Goal: Task Accomplishment & Management: Manage account settings

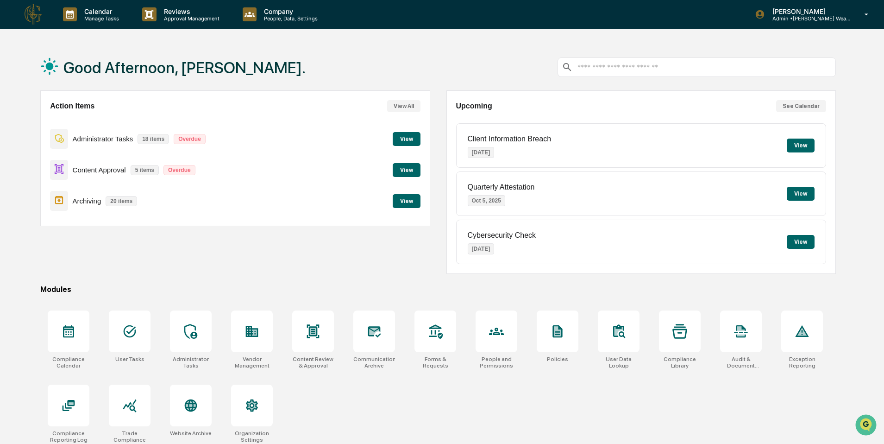
click at [397, 206] on button "View" at bounding box center [407, 201] width 28 height 14
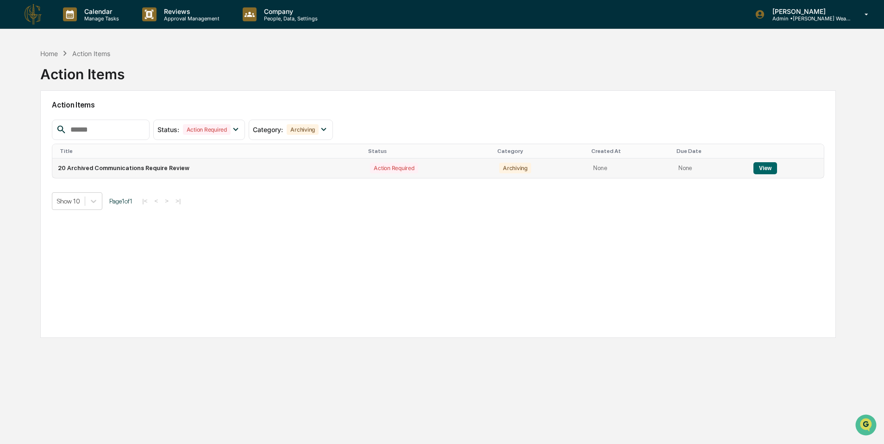
click at [151, 172] on td "20 Archived Communications Require Review" at bounding box center [208, 167] width 312 height 19
click at [763, 169] on button "View" at bounding box center [765, 168] width 24 height 12
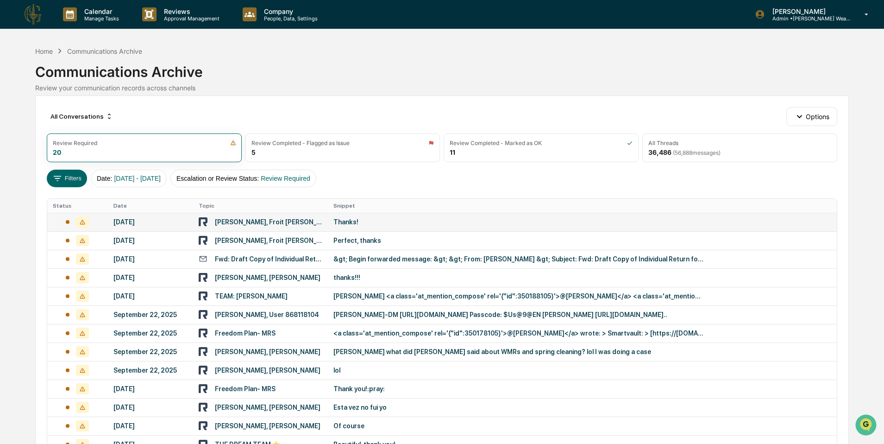
click at [186, 226] on div "[DATE]" at bounding box center [150, 221] width 74 height 7
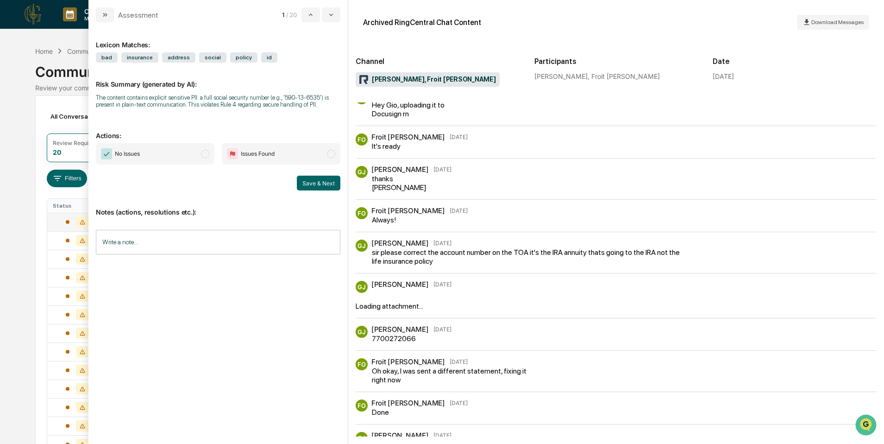
scroll to position [52, 0]
click at [407, 301] on div "Loading attachment..." at bounding box center [390, 305] width 68 height 9
click at [423, 301] on div "Loading attachment..." at bounding box center [390, 305] width 68 height 9
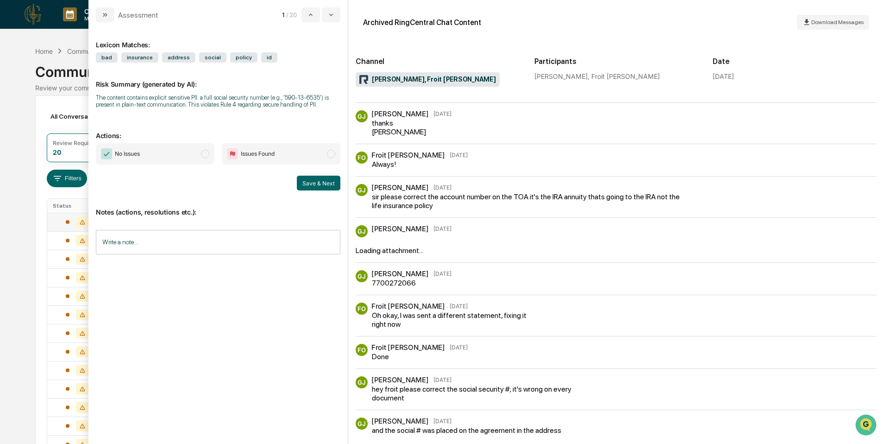
scroll to position [108, 0]
click at [325, 18] on button "modal" at bounding box center [331, 14] width 19 height 15
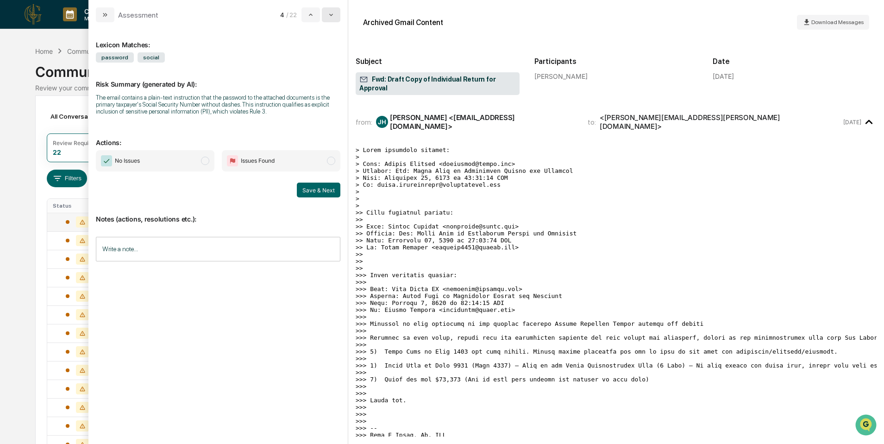
click at [325, 18] on button "modal" at bounding box center [331, 14] width 19 height 15
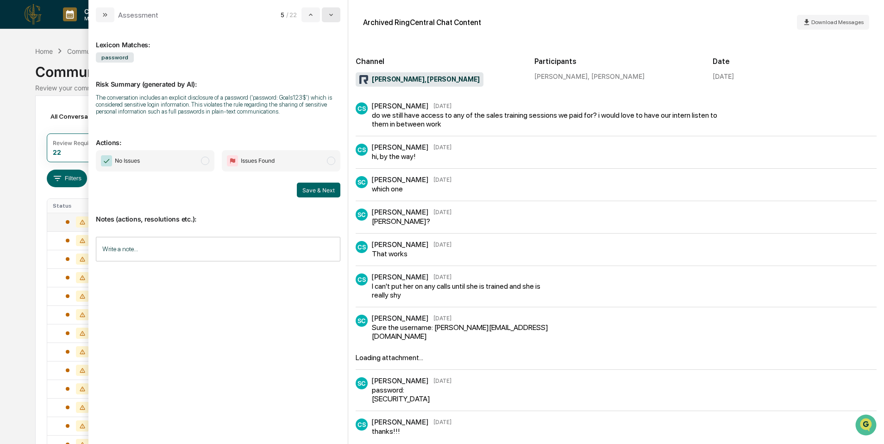
click at [325, 18] on button "modal" at bounding box center [331, 14] width 19 height 15
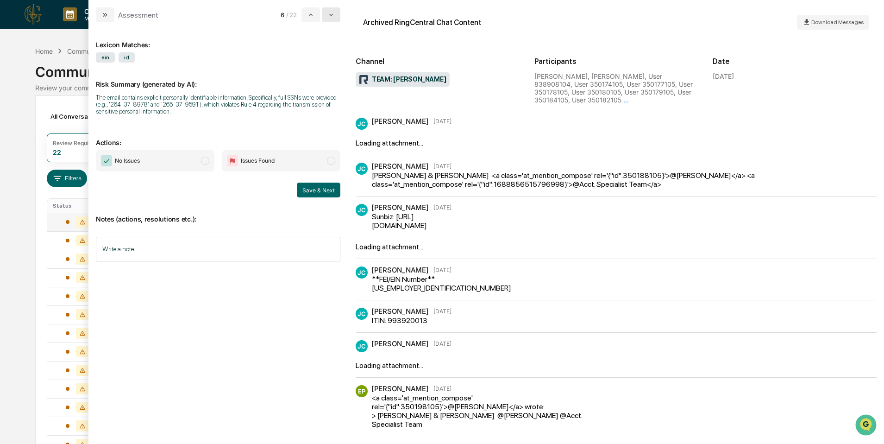
click at [331, 16] on icon "modal" at bounding box center [330, 14] width 7 height 7
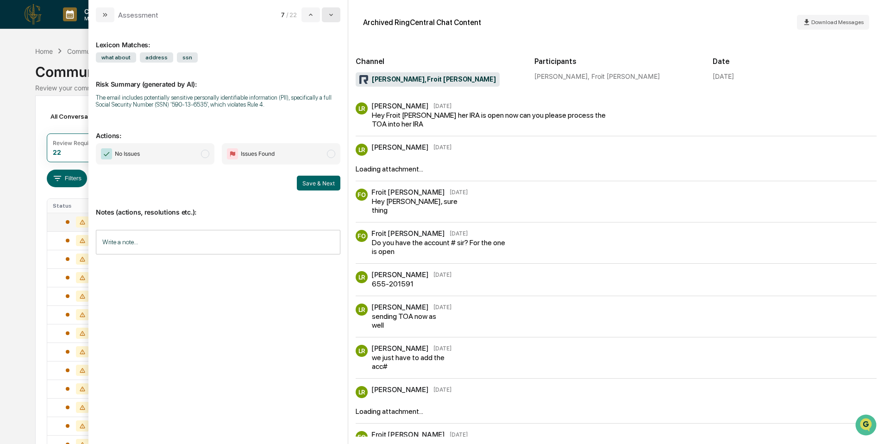
click at [331, 16] on icon "modal" at bounding box center [330, 14] width 7 height 7
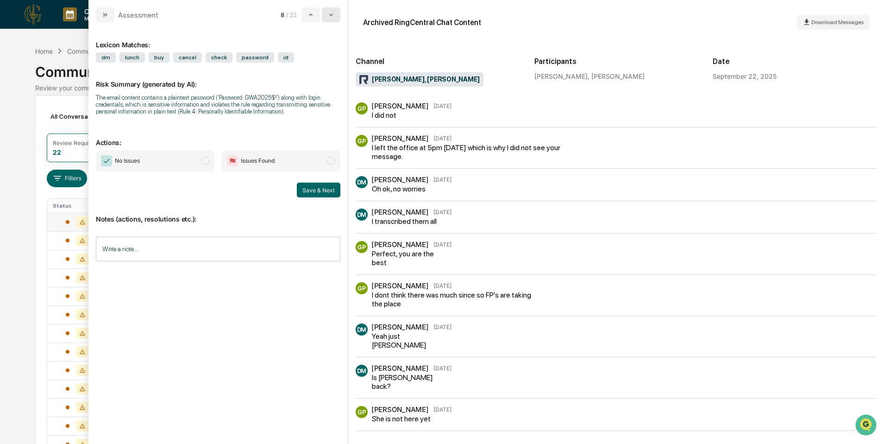
click at [327, 18] on icon "modal" at bounding box center [330, 14] width 7 height 7
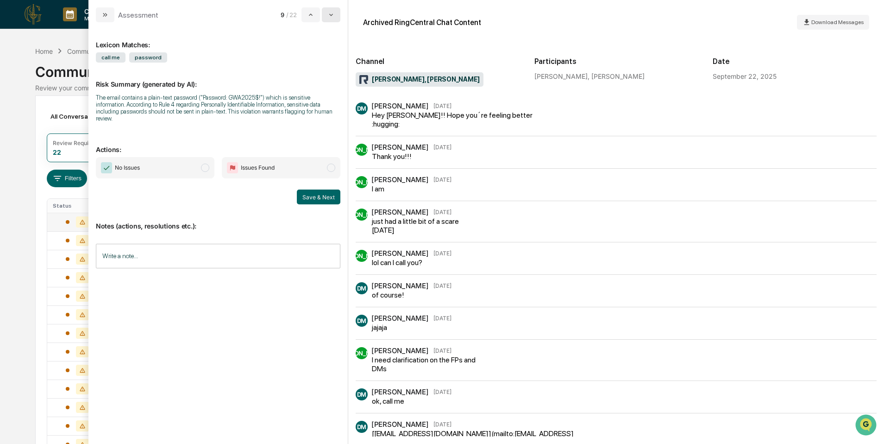
click at [332, 12] on icon "modal" at bounding box center [330, 14] width 7 height 7
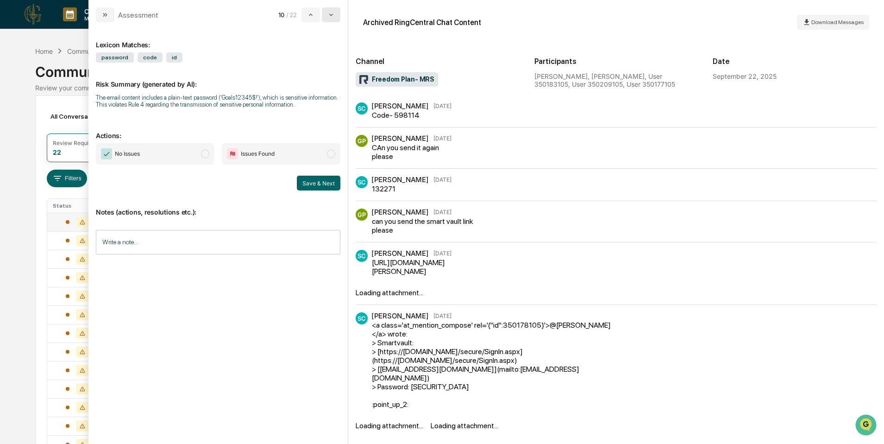
click at [332, 12] on icon "modal" at bounding box center [330, 14] width 7 height 7
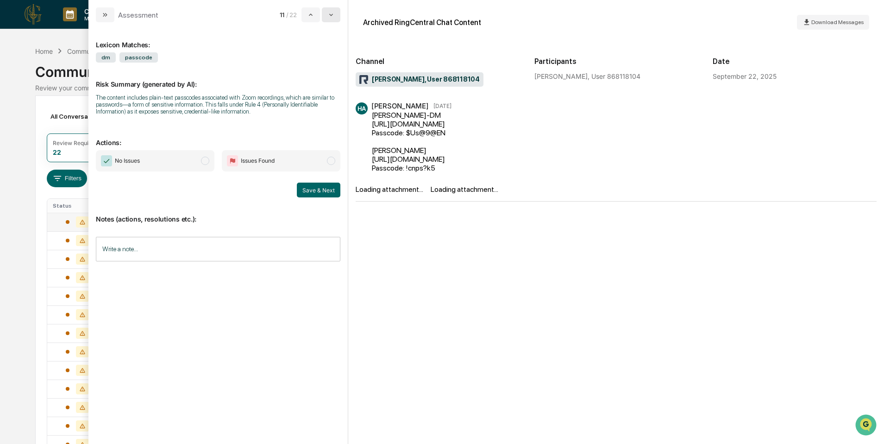
click at [332, 13] on icon "modal" at bounding box center [330, 14] width 7 height 7
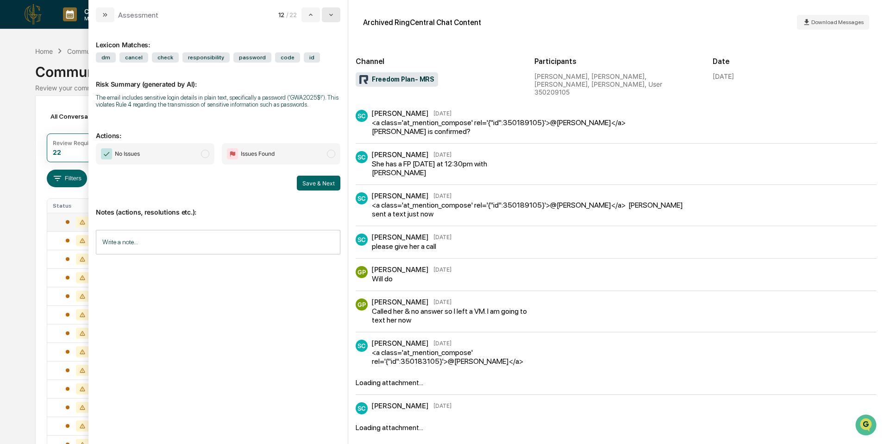
click at [332, 13] on icon "modal" at bounding box center [330, 14] width 7 height 7
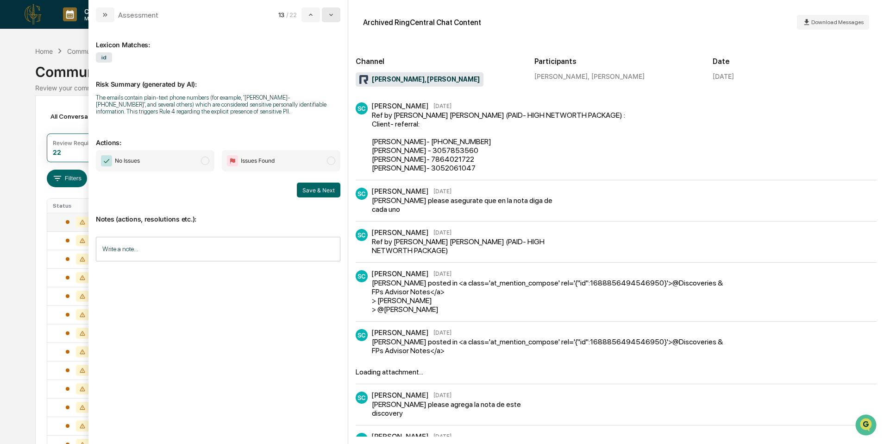
click at [333, 14] on icon "modal" at bounding box center [330, 14] width 7 height 7
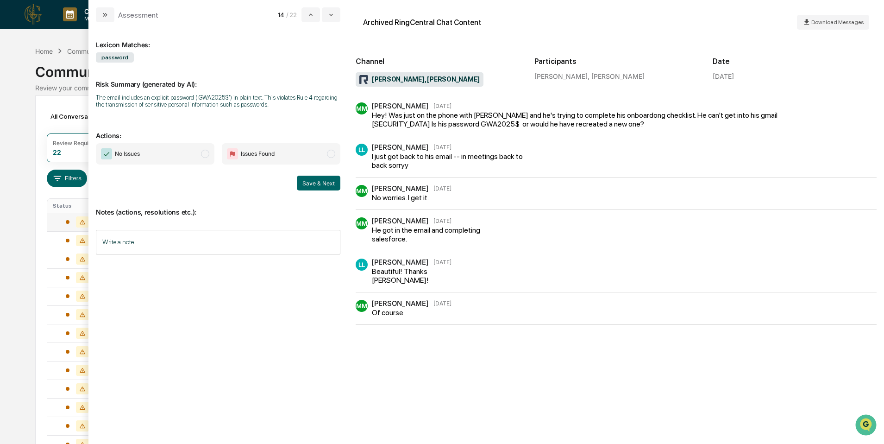
click at [215, 238] on input "Write a note..." at bounding box center [218, 242] width 245 height 25
drag, startPoint x: 147, startPoint y: 268, endPoint x: 128, endPoint y: 267, distance: 19.0
click at [128, 267] on span "**********" at bounding box center [131, 265] width 58 height 6
click at [172, 265] on p "**********" at bounding box center [218, 265] width 232 height 6
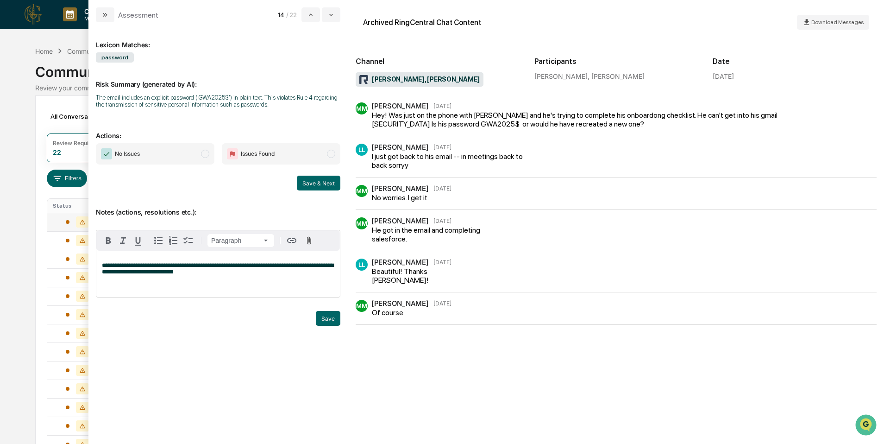
click at [171, 156] on span "No Issues" at bounding box center [155, 153] width 119 height 21
click at [332, 321] on button "Save" at bounding box center [328, 318] width 25 height 15
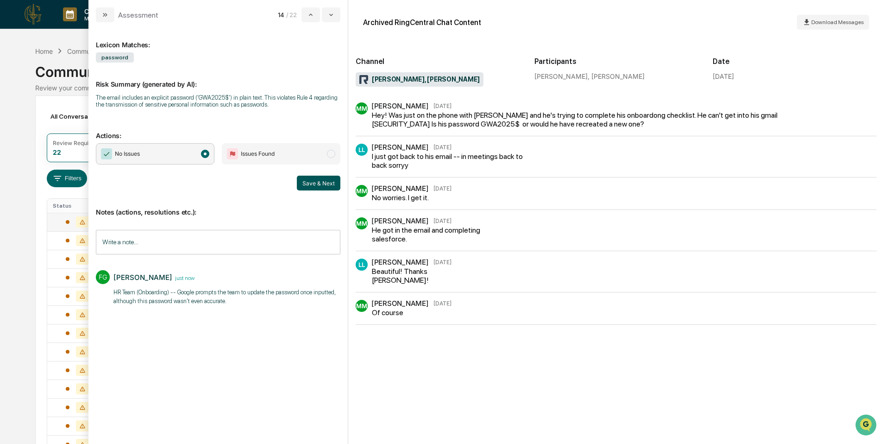
click at [314, 187] on button "Save & Next" at bounding box center [319, 183] width 44 height 15
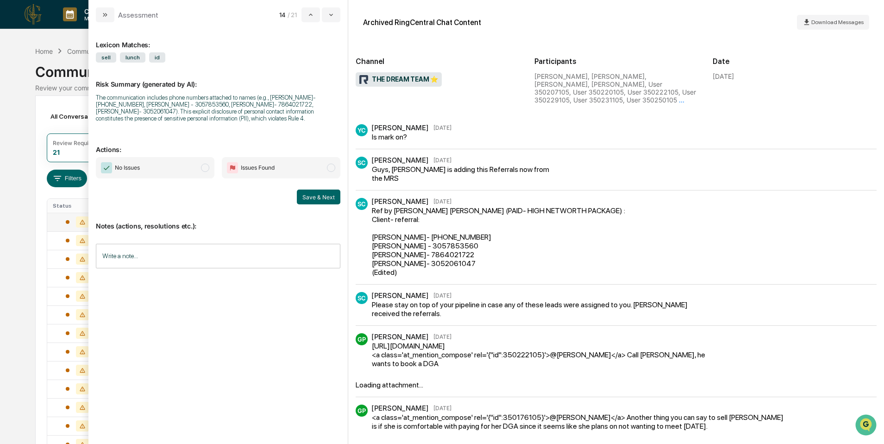
click at [117, 7] on div "Assessment" at bounding box center [127, 14] width 63 height 15
click at [104, 13] on icon "modal" at bounding box center [104, 14] width 7 height 7
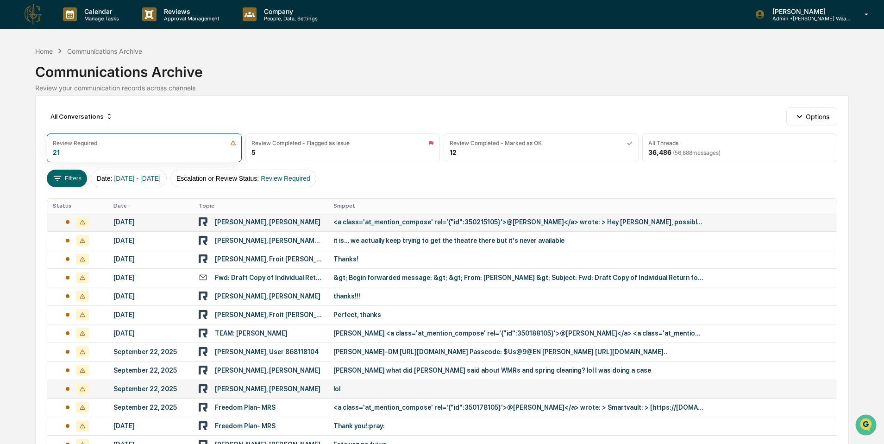
click at [288, 387] on div "[PERSON_NAME], [PERSON_NAME]" at bounding box center [268, 388] width 106 height 7
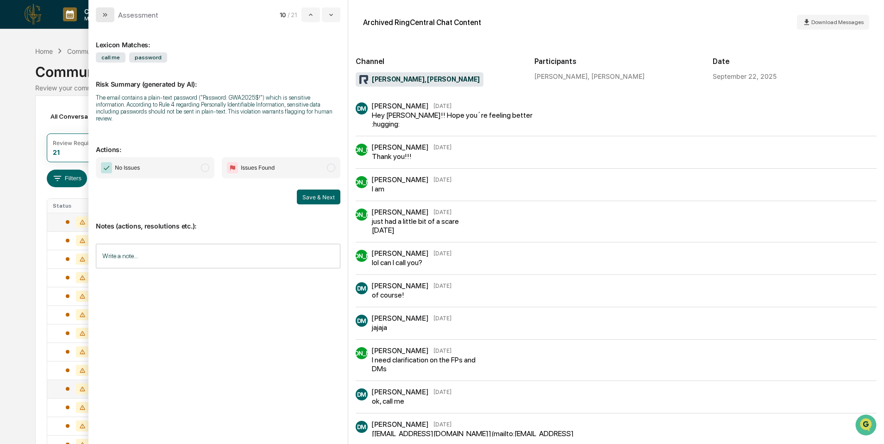
click at [107, 14] on icon "modal" at bounding box center [104, 14] width 7 height 7
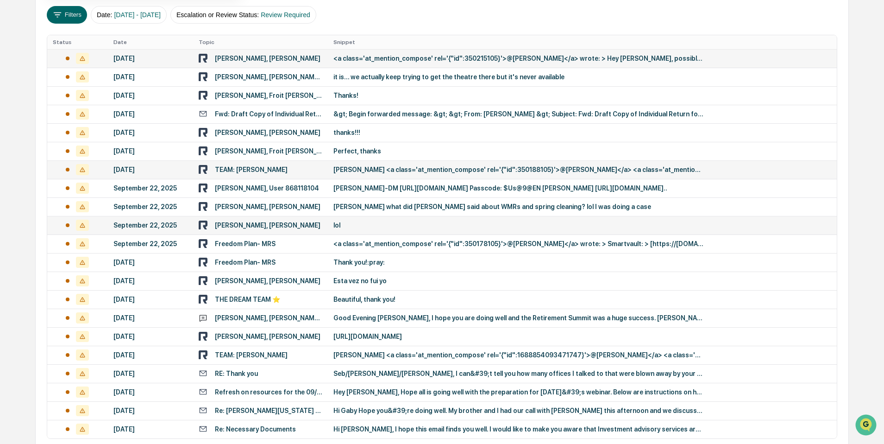
scroll to position [211, 0]
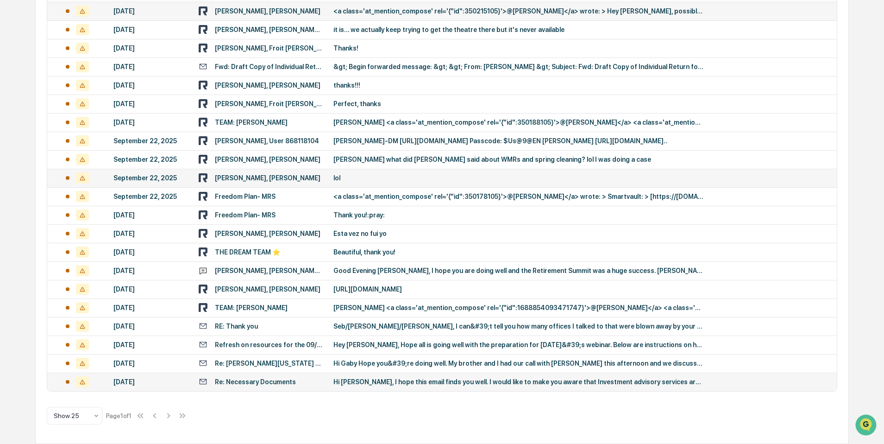
click at [305, 386] on td "Re: Necessary Documents" at bounding box center [260, 381] width 135 height 19
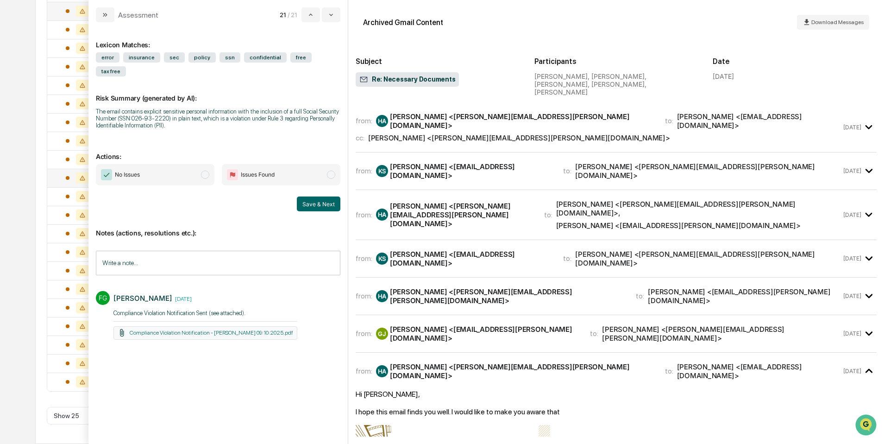
click at [250, 179] on span "Issues Found" at bounding box center [258, 174] width 34 height 9
click at [326, 210] on button "Save & Next" at bounding box center [319, 203] width 44 height 15
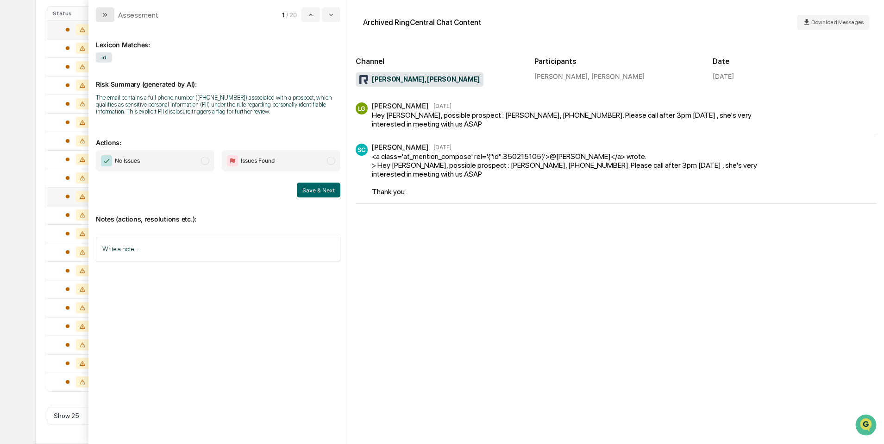
scroll to position [193, 0]
click at [103, 16] on icon "modal" at bounding box center [104, 15] width 2 height 4
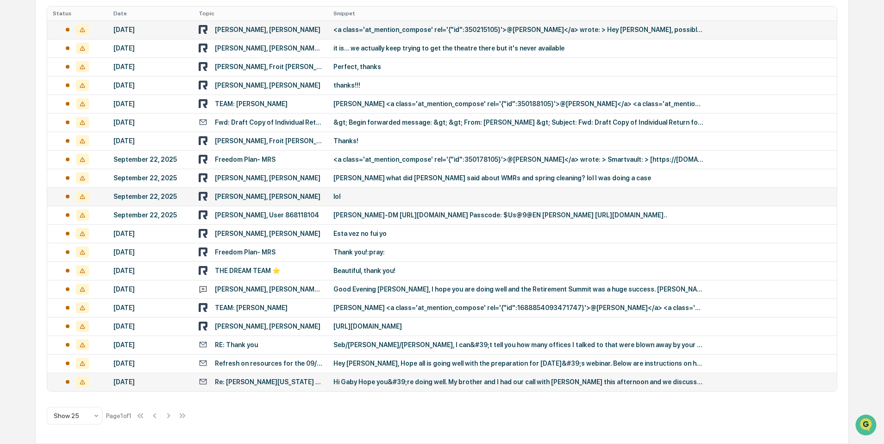
click at [277, 384] on div "Re: [PERSON_NAME][US_STATE] Information requested" at bounding box center [269, 381] width 108 height 7
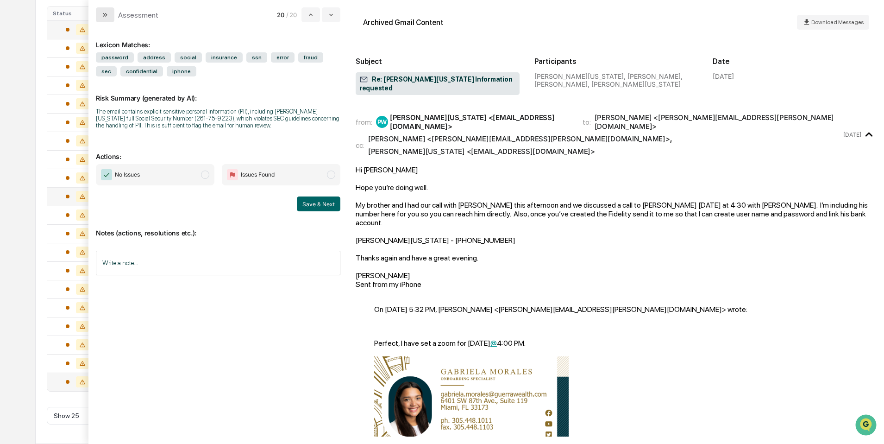
click at [106, 13] on icon "modal" at bounding box center [106, 15] width 2 height 4
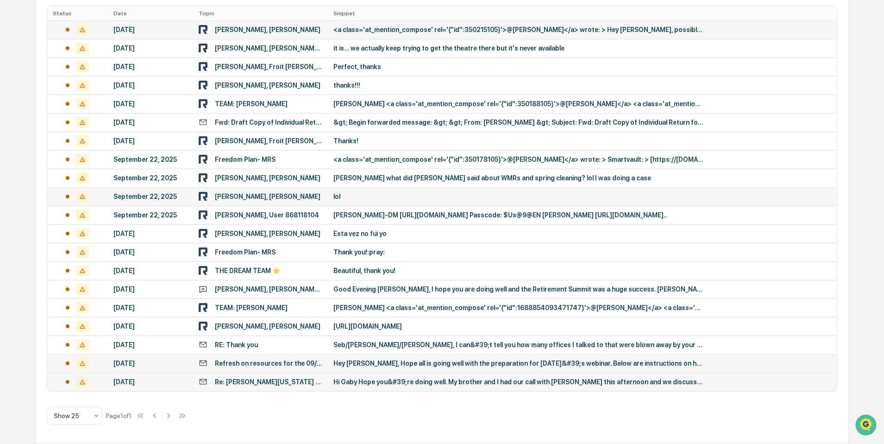
click at [278, 366] on div "Refresh on resources for the 09/17 Live Webinar" at bounding box center [269, 362] width 108 height 7
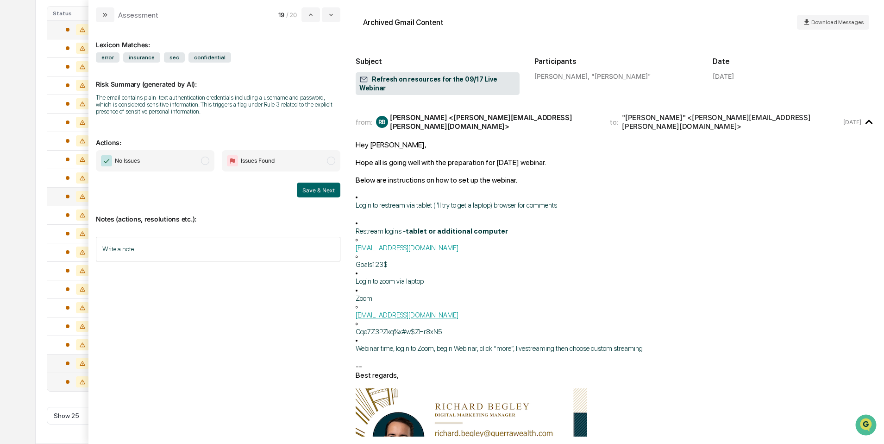
click at [160, 162] on span "No Issues" at bounding box center [155, 160] width 119 height 21
click at [188, 252] on input "Write a note..." at bounding box center [218, 249] width 245 height 25
click at [326, 325] on button "Save" at bounding box center [328, 325] width 25 height 15
click at [103, 13] on icon "modal" at bounding box center [104, 15] width 2 height 4
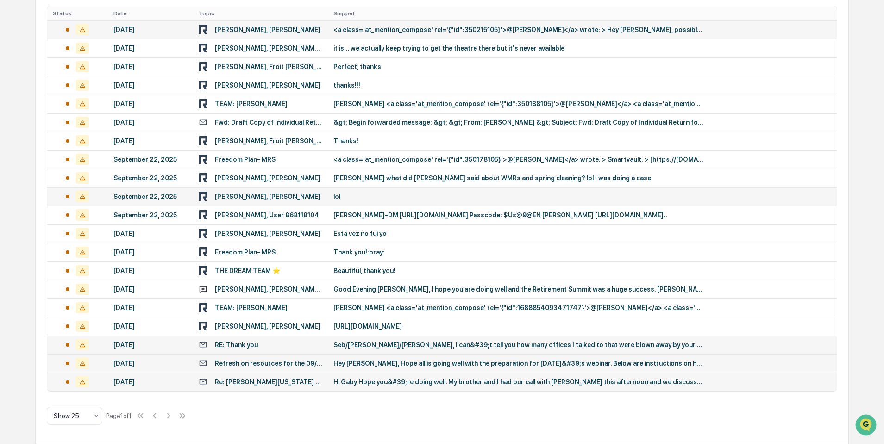
click at [258, 346] on div "RE: Thank you" at bounding box center [236, 344] width 43 height 7
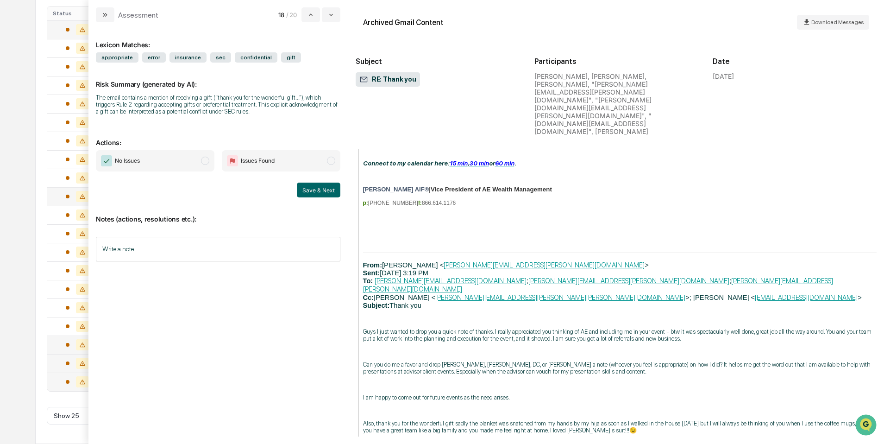
scroll to position [596, 0]
click at [242, 163] on span "Issues Found" at bounding box center [258, 160] width 34 height 9
click at [139, 251] on input "Write a note..." at bounding box center [218, 249] width 245 height 25
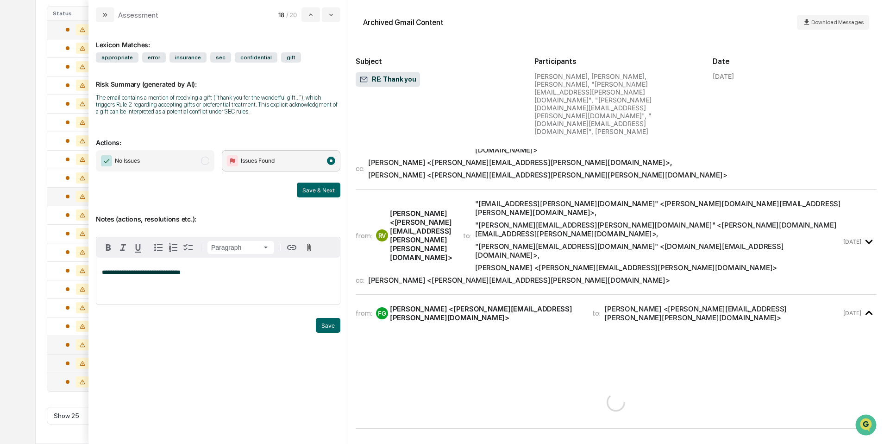
scroll to position [0, 0]
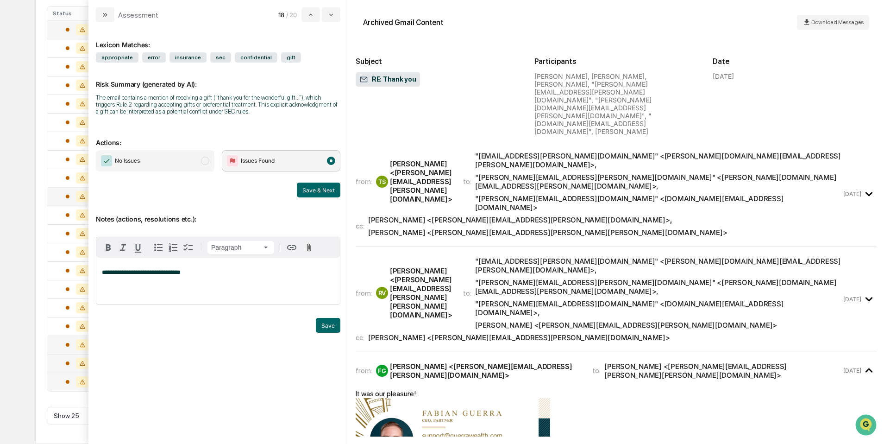
click at [168, 278] on div "**********" at bounding box center [218, 280] width 244 height 46
click at [331, 331] on button "Save" at bounding box center [328, 325] width 25 height 15
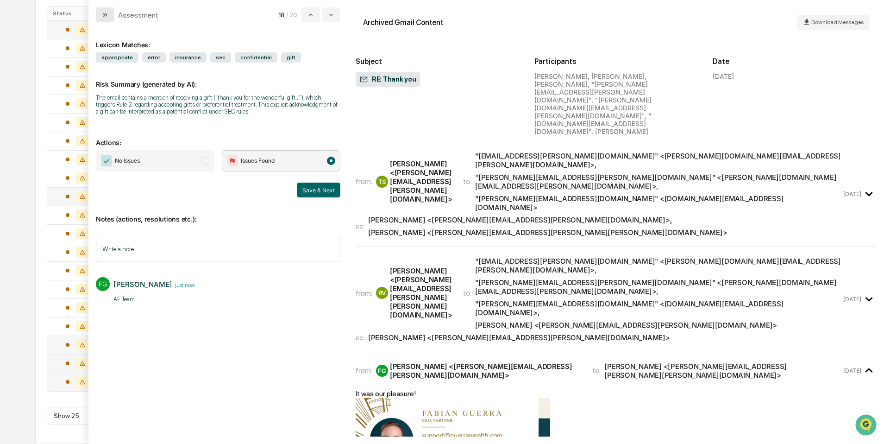
click at [105, 15] on icon "modal" at bounding box center [104, 14] width 7 height 7
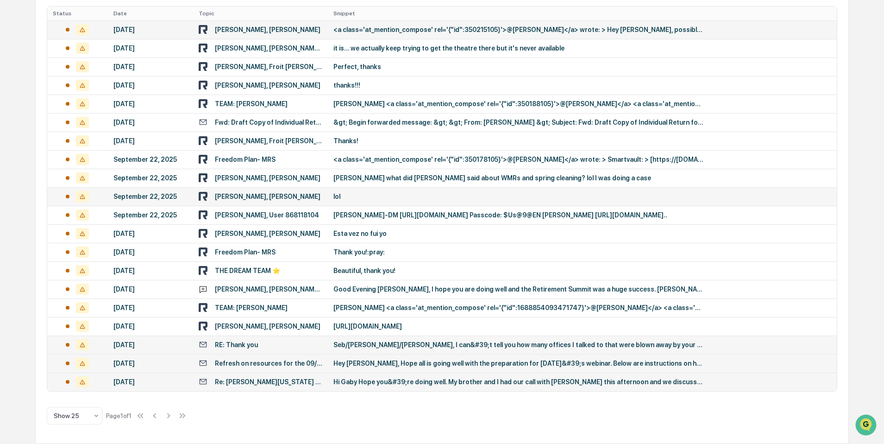
click at [261, 348] on div "RE: Thank you" at bounding box center [261, 344] width 124 height 9
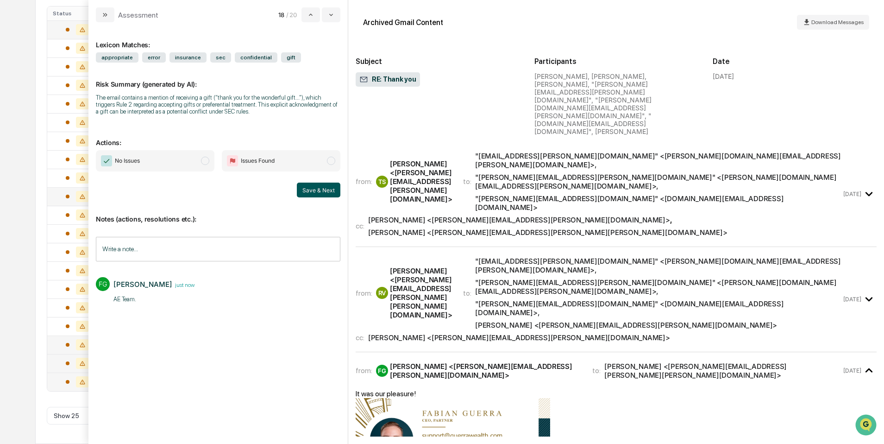
click at [309, 191] on button "Save & Next" at bounding box center [319, 189] width 44 height 15
click at [188, 162] on span "No Issues" at bounding box center [155, 160] width 119 height 21
click at [305, 191] on button "Save & Next" at bounding box center [319, 189] width 44 height 15
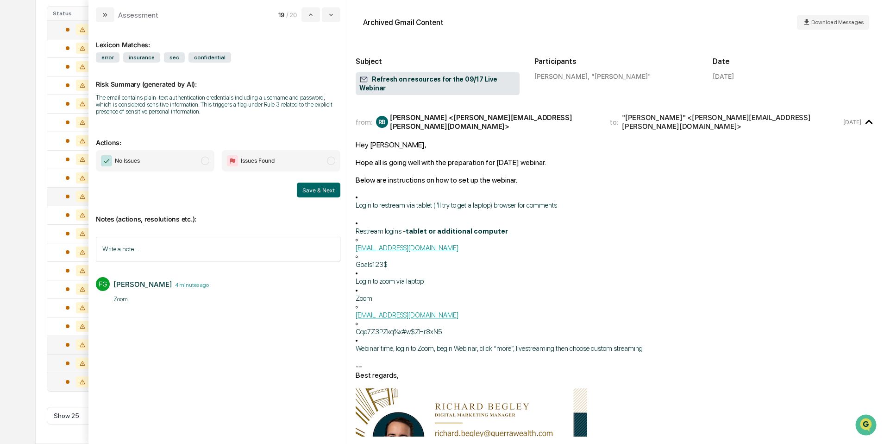
scroll to position [174, 0]
click at [104, 20] on button "modal" at bounding box center [105, 14] width 19 height 15
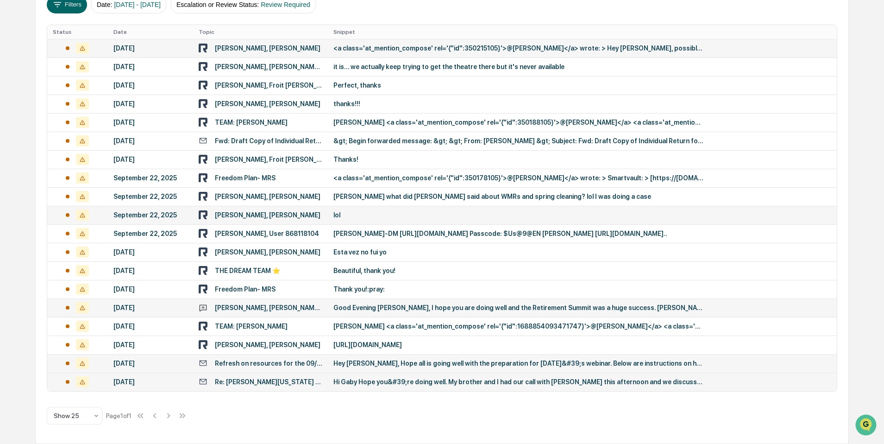
click at [242, 308] on div "[PERSON_NAME], [PERSON_NAME] [PERSON_NAME]" at bounding box center [269, 307] width 108 height 7
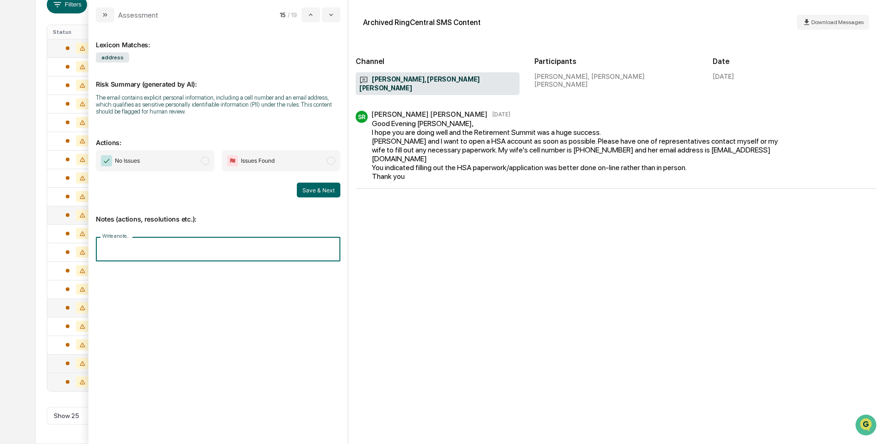
click at [187, 249] on input "Write a note..." at bounding box center [218, 249] width 245 height 25
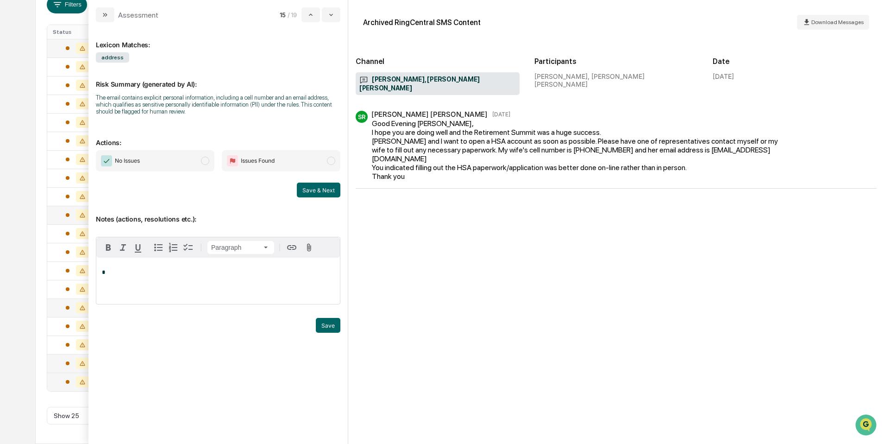
click at [188, 160] on span "No Issues" at bounding box center [155, 160] width 119 height 21
click at [138, 265] on div "*" at bounding box center [218, 280] width 244 height 46
click at [330, 326] on button "Save" at bounding box center [328, 325] width 25 height 15
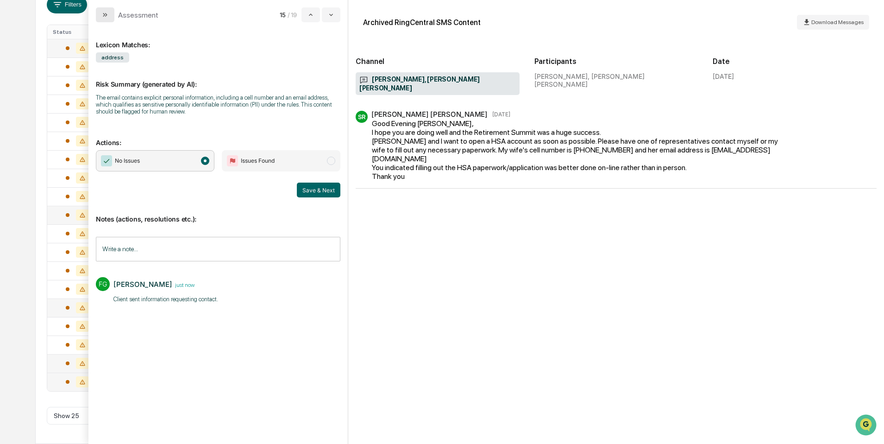
click at [108, 16] on icon "modal" at bounding box center [104, 14] width 7 height 7
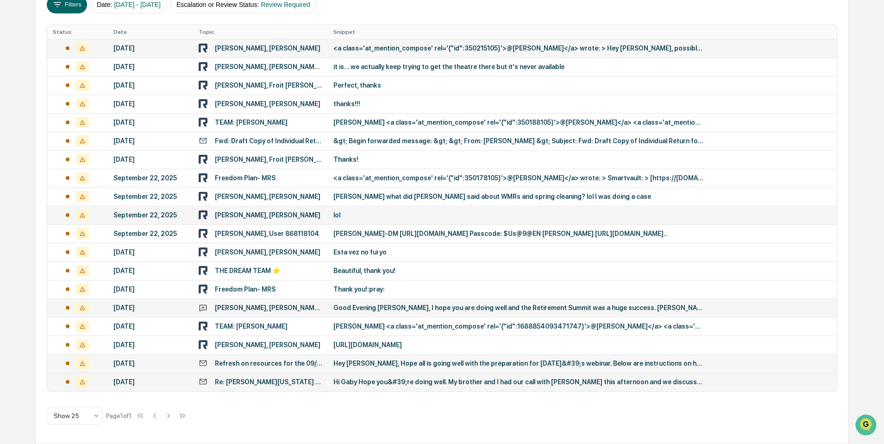
click at [329, 305] on td "Good Evening [PERSON_NAME], I hope you are doing well and the Retirement Summit…" at bounding box center [582, 307] width 508 height 19
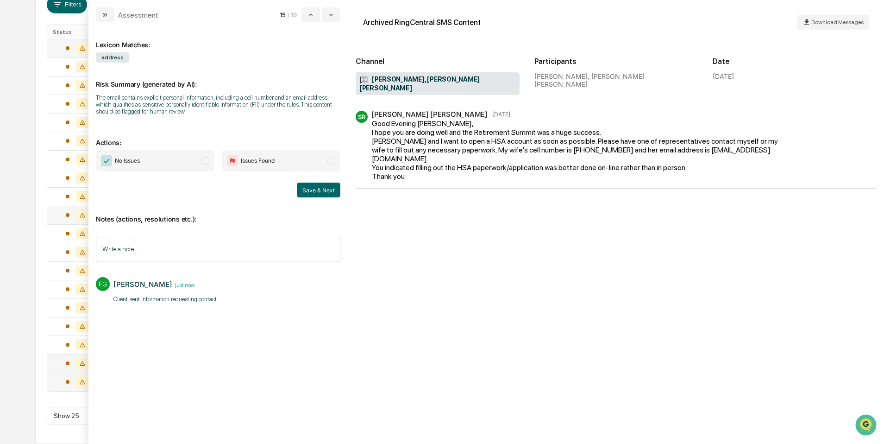
click at [183, 153] on span "No Issues" at bounding box center [155, 160] width 119 height 21
click at [335, 193] on button "Save & Next" at bounding box center [319, 189] width 44 height 15
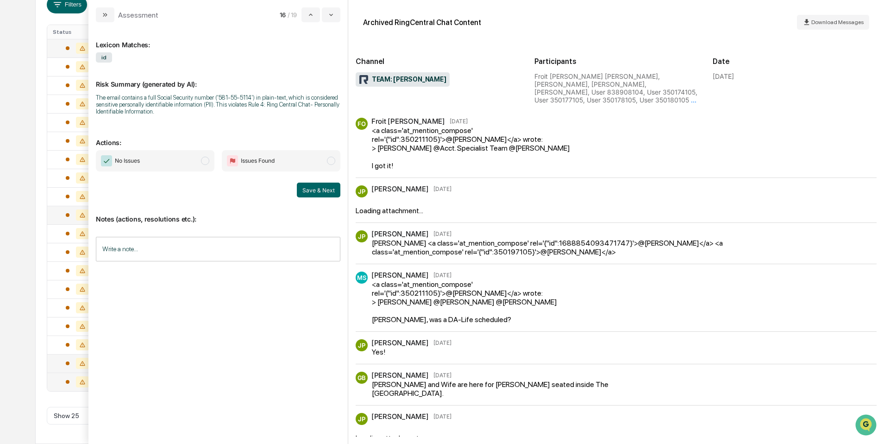
scroll to position [156, 0]
click at [104, 18] on icon "modal" at bounding box center [104, 14] width 7 height 7
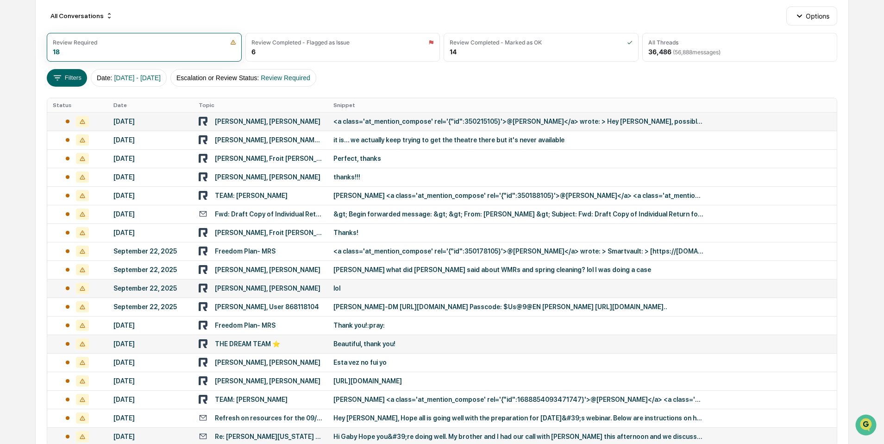
scroll to position [83, 0]
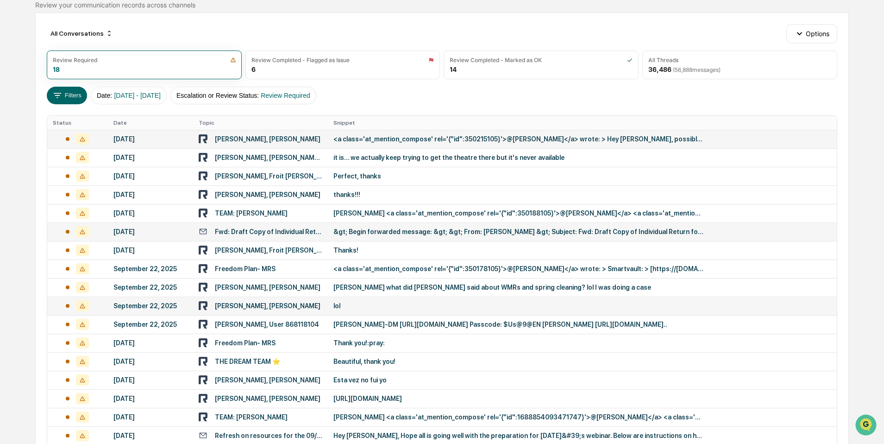
click at [267, 231] on div "Fwd: Draft Copy of Individual Return for Approval" at bounding box center [269, 231] width 108 height 7
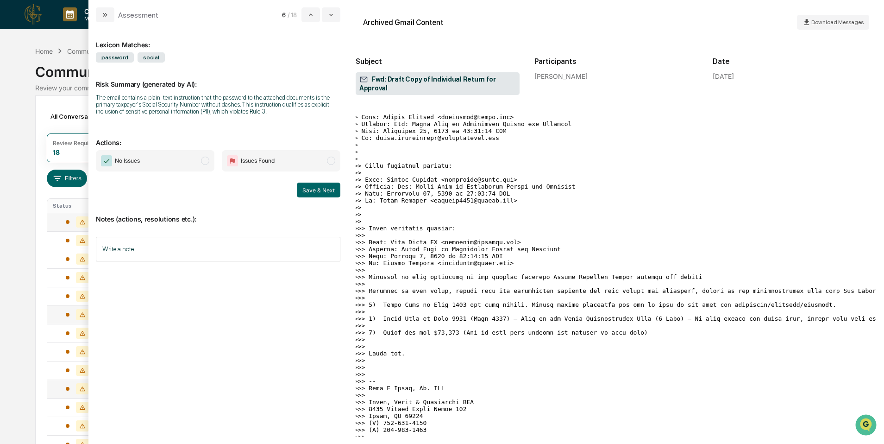
scroll to position [0, 1]
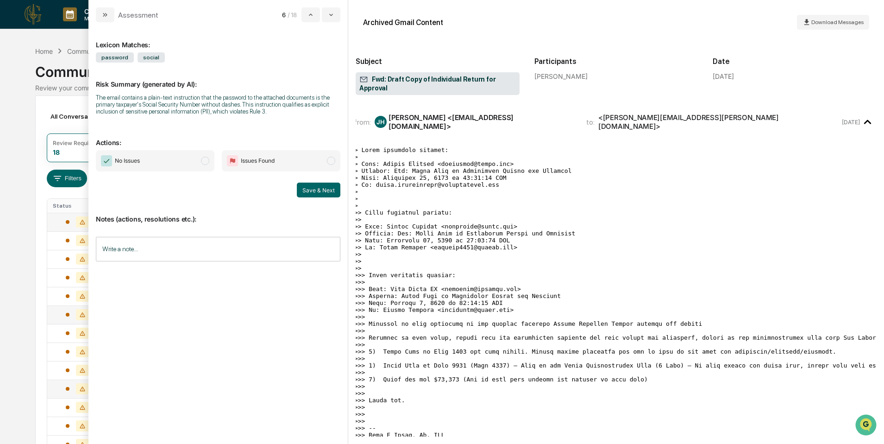
click at [559, 219] on pre "modal" at bounding box center [614, 330] width 521 height 368
click at [577, 330] on pre "modal" at bounding box center [614, 330] width 521 height 368
click at [196, 171] on span "No Issues" at bounding box center [155, 160] width 119 height 21
click at [173, 261] on input "Write a note..." at bounding box center [218, 249] width 245 height 25
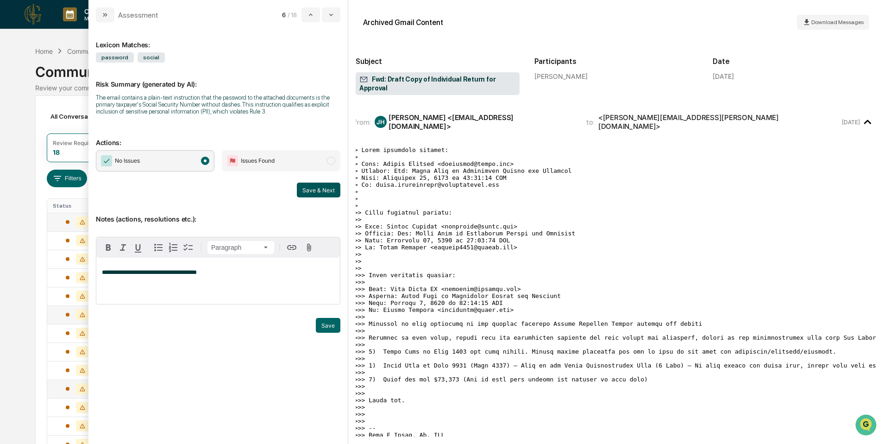
click at [320, 195] on button "Save & Next" at bounding box center [319, 189] width 44 height 15
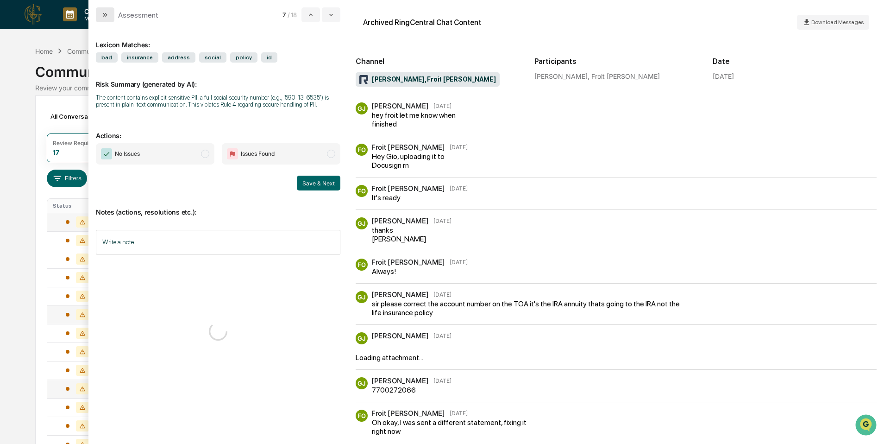
click at [103, 19] on button "modal" at bounding box center [105, 14] width 19 height 15
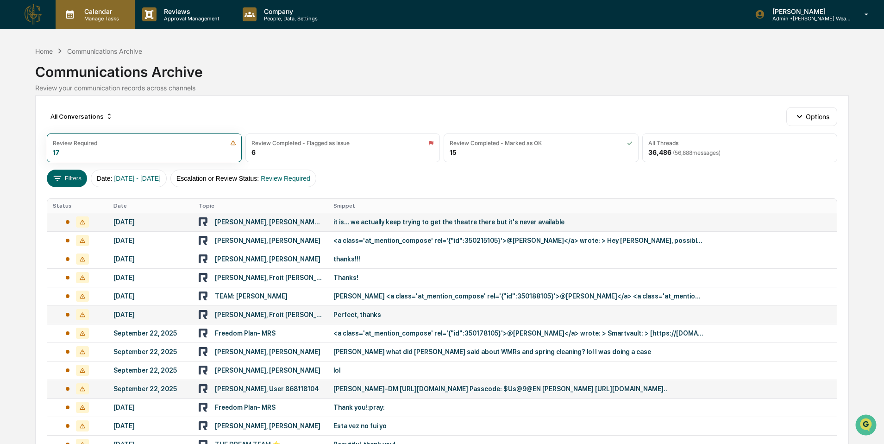
click at [94, 19] on p "Manage Tasks" at bounding box center [100, 18] width 47 height 6
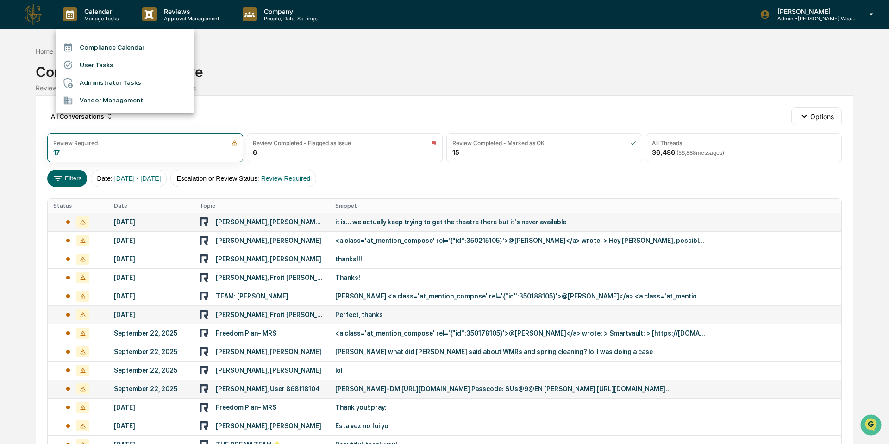
click at [266, 7] on div at bounding box center [444, 222] width 889 height 444
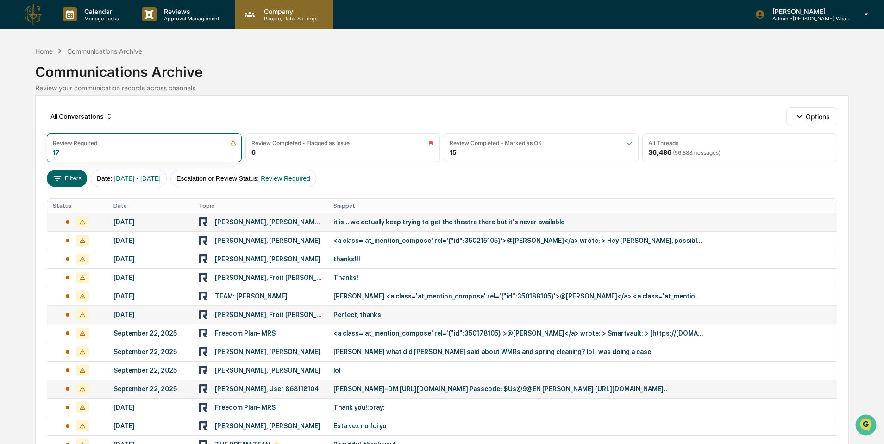
click at [266, 7] on p "Company" at bounding box center [290, 11] width 66 height 8
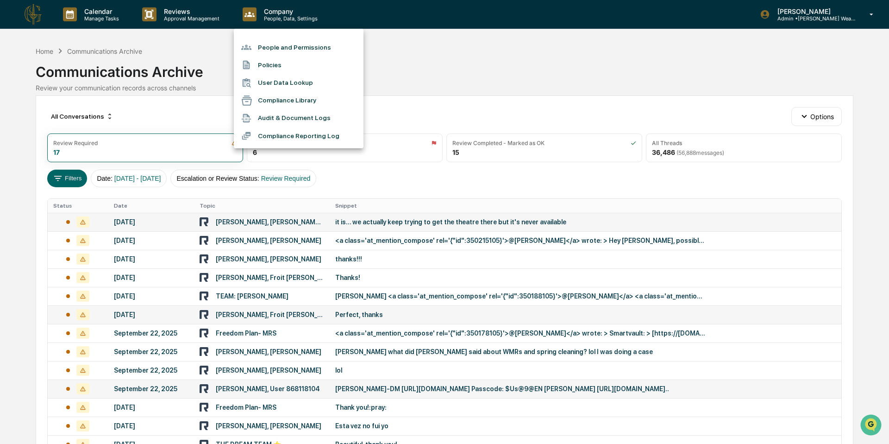
click at [278, 45] on li "People and Permissions" at bounding box center [299, 47] width 130 height 18
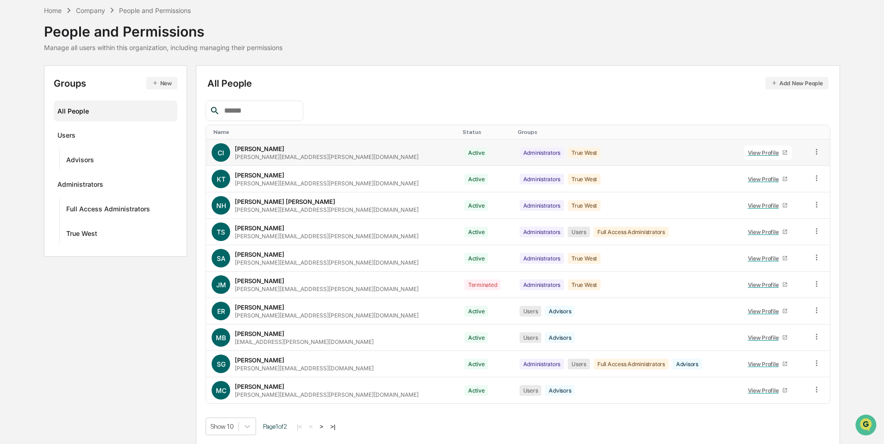
scroll to position [40, 0]
click at [253, 427] on body "Calendar Manage Tasks Reviews Approval Management Company People, Data, Setting…" at bounding box center [442, 201] width 884 height 483
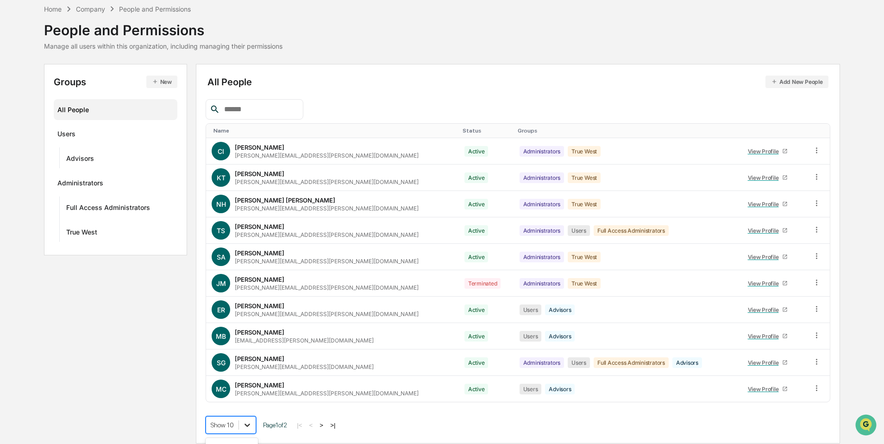
scroll to position [114, 0]
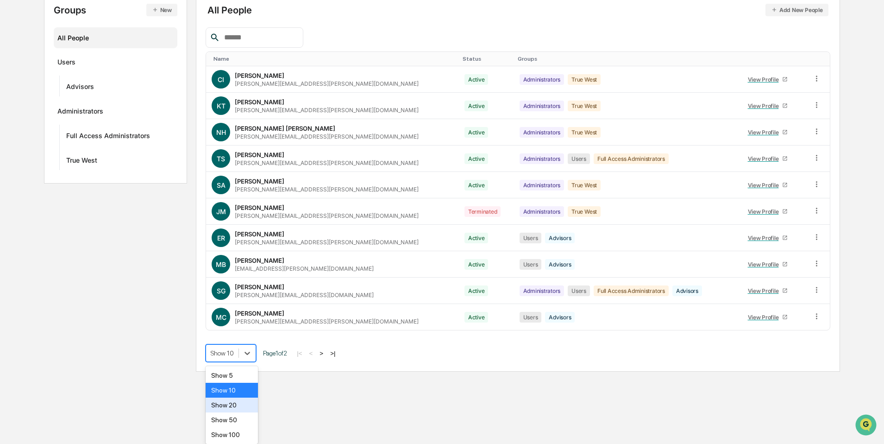
click at [235, 401] on div "Show 20" at bounding box center [232, 404] width 52 height 15
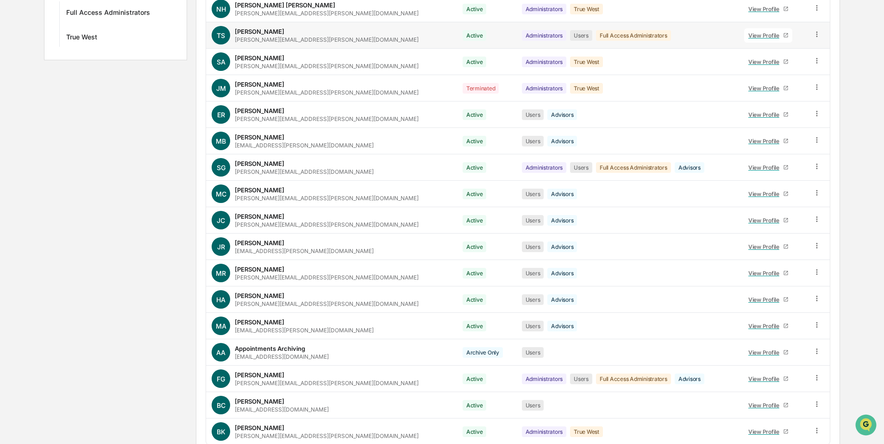
scroll to position [0, 0]
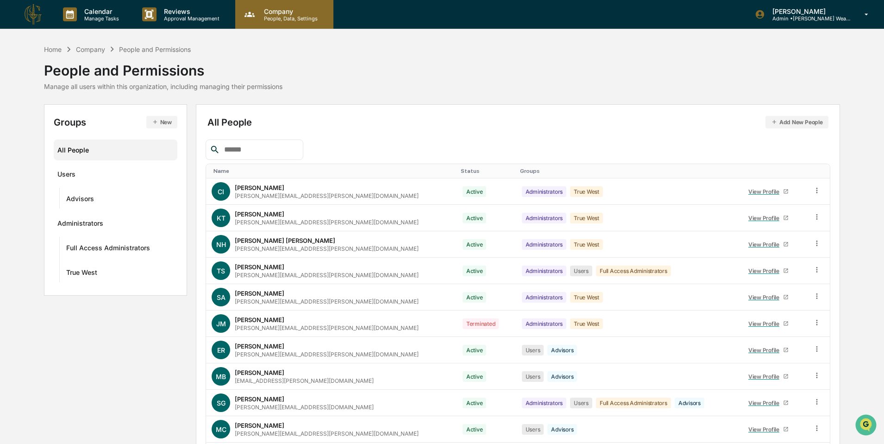
click at [291, 19] on p "People, Data, Settings" at bounding box center [290, 18] width 66 height 6
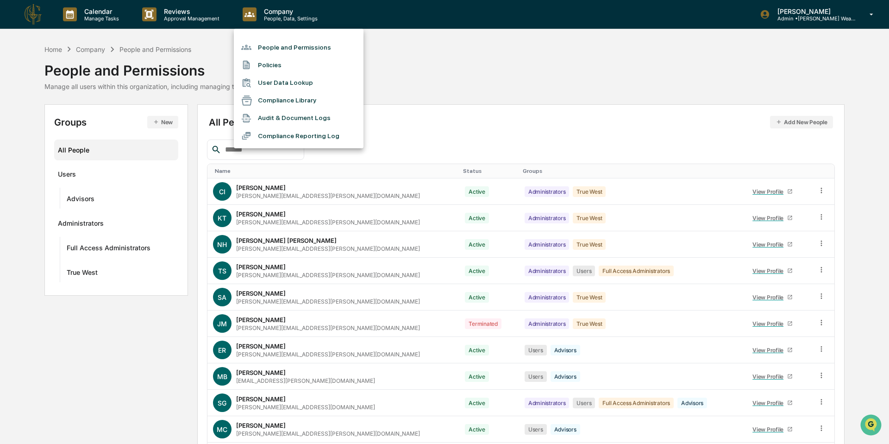
click at [851, 19] on div at bounding box center [444, 222] width 889 height 444
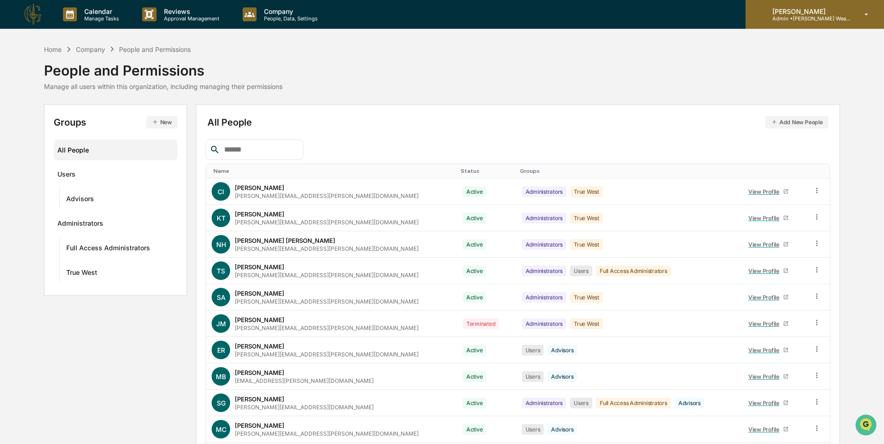
click at [843, 17] on p "Admin • [PERSON_NAME] Wealth Advisors" at bounding box center [808, 18] width 86 height 6
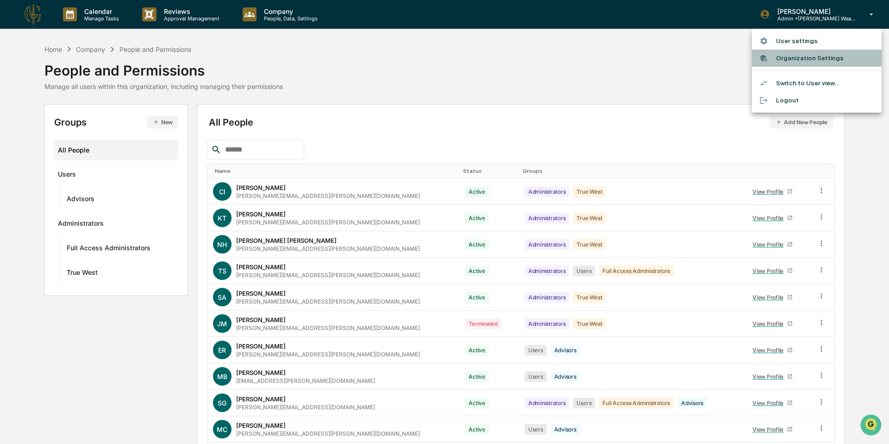
click at [798, 60] on li "Organization Settings" at bounding box center [817, 58] width 130 height 17
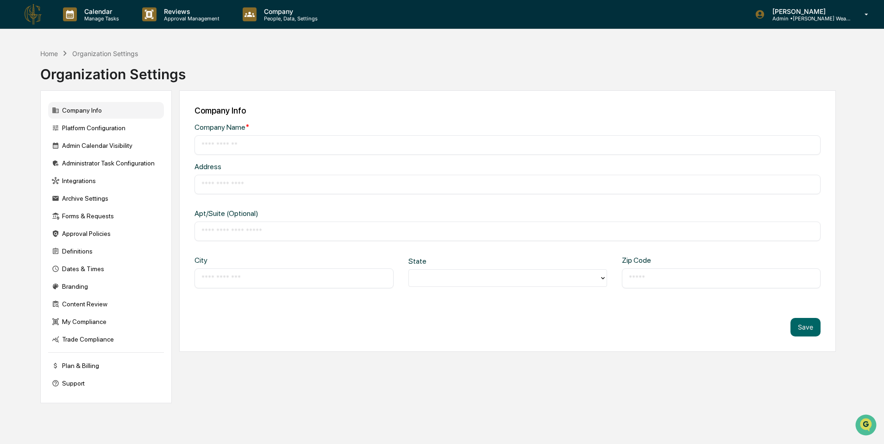
type input "**********"
type input "*********"
type input "*****"
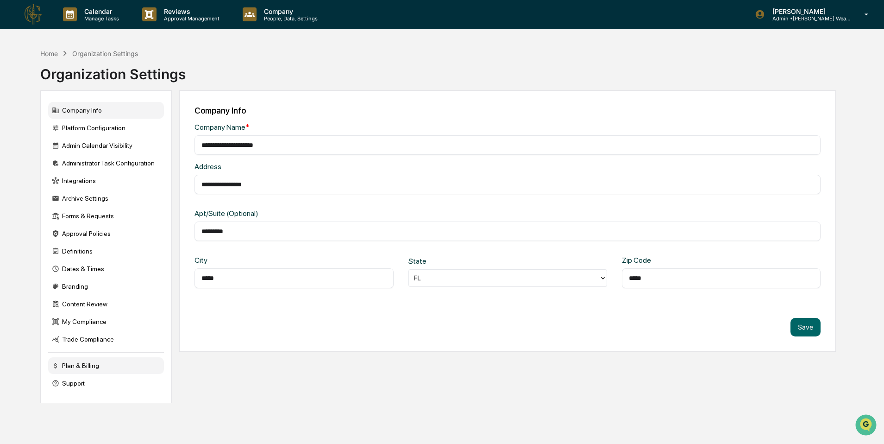
click at [86, 368] on div "Plan & Billing" at bounding box center [106, 365] width 116 height 17
